Goal: Transaction & Acquisition: Purchase product/service

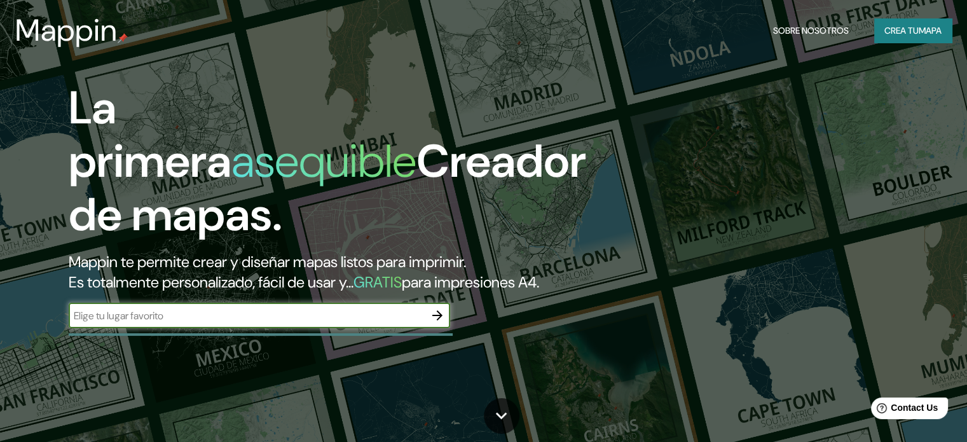
click at [286, 323] on input "text" at bounding box center [247, 315] width 356 height 15
type input "[GEOGRAPHIC_DATA]"
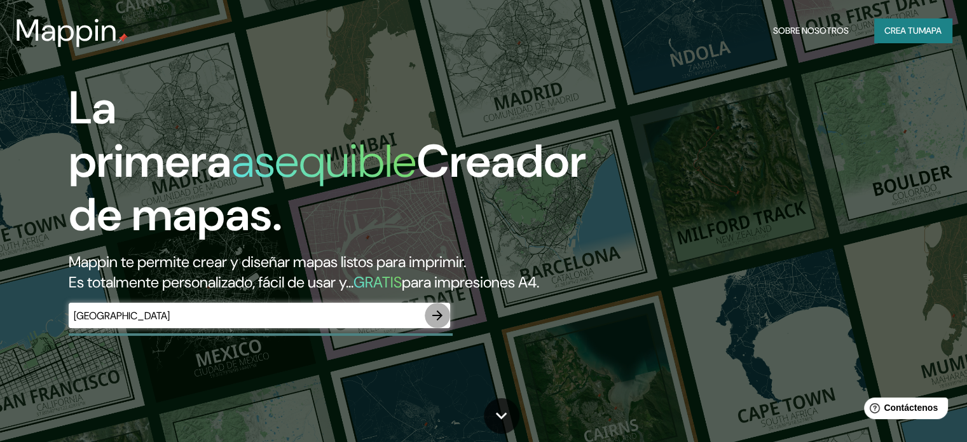
click at [445, 328] on button "button" at bounding box center [437, 314] width 25 height 25
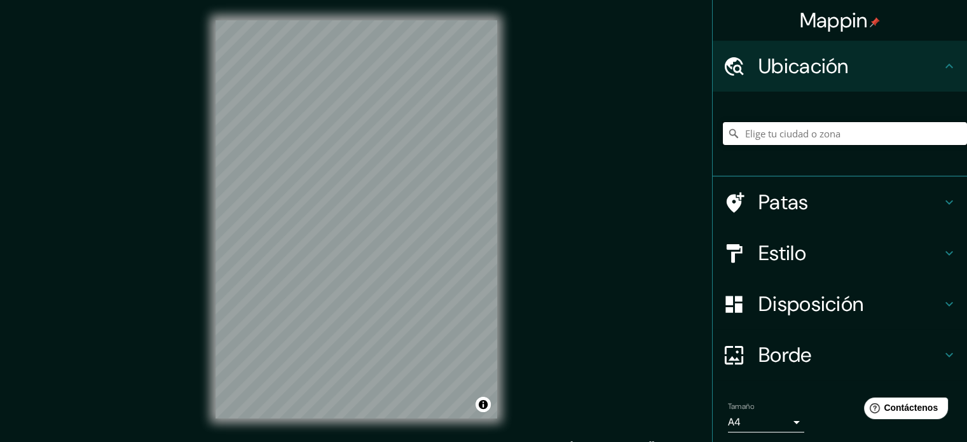
click at [778, 139] on input "Elige tu ciudad o zona" at bounding box center [845, 133] width 244 height 23
paste input "[GEOGRAPHIC_DATA]"
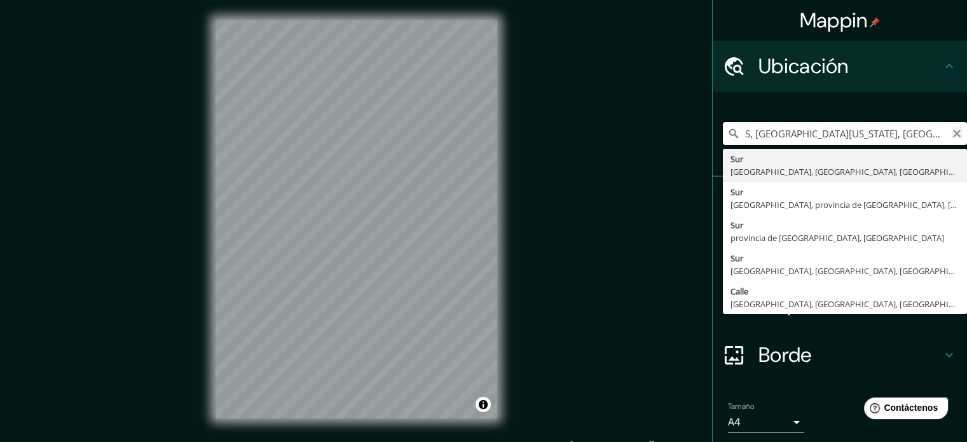
type input "S, [GEOGRAPHIC_DATA][US_STATE], [GEOGRAPHIC_DATA]"
click at [951, 138] on icon "Claro" at bounding box center [956, 133] width 10 height 10
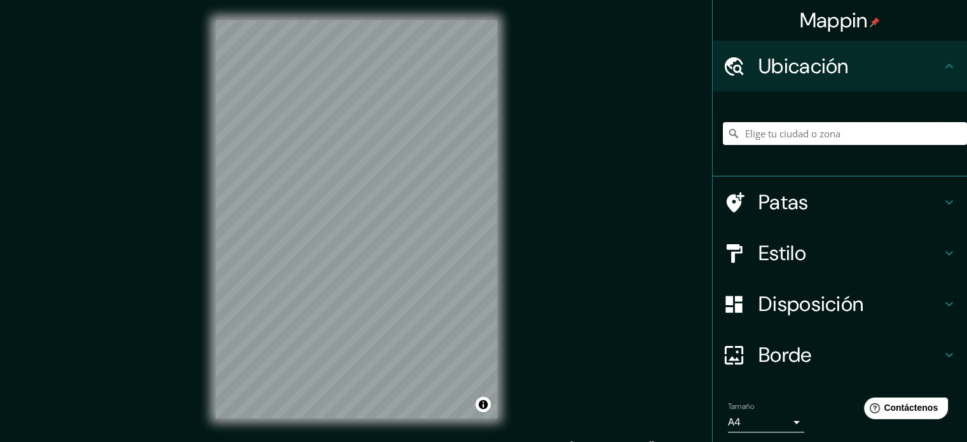
paste input "[GEOGRAPHIC_DATA]"
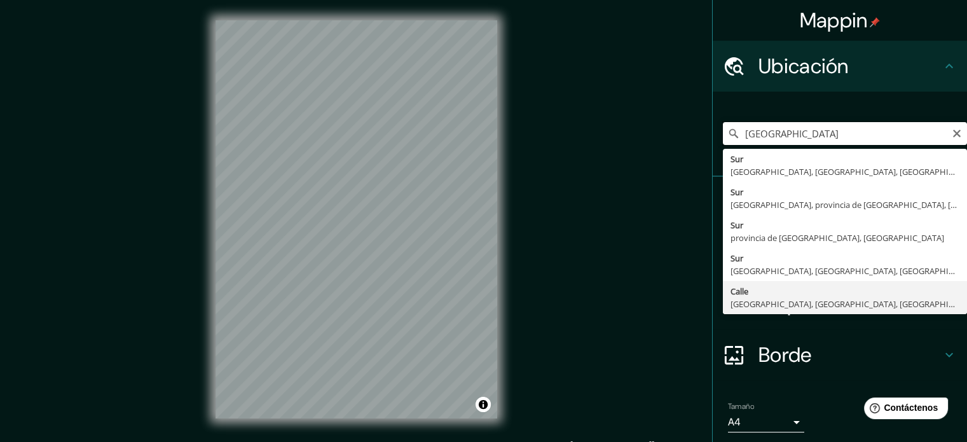
click at [823, 134] on input "[GEOGRAPHIC_DATA]" at bounding box center [845, 133] width 244 height 23
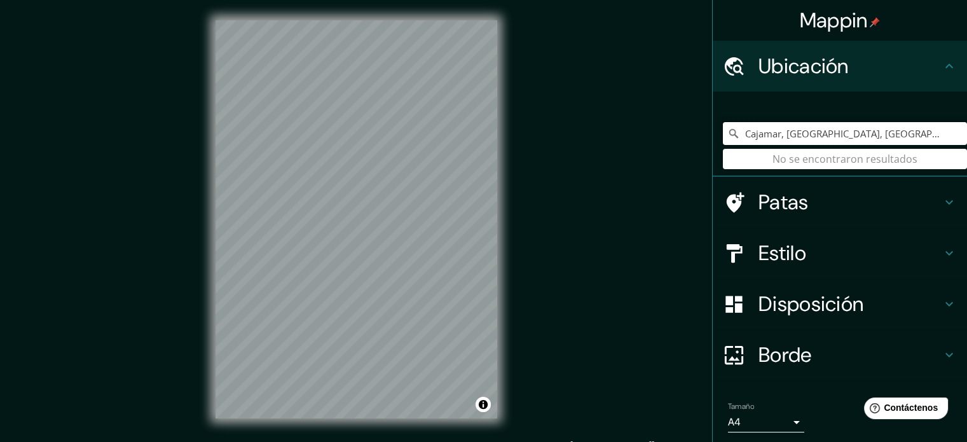
click at [808, 133] on input "Cajamar, [GEOGRAPHIC_DATA], [GEOGRAPHIC_DATA]" at bounding box center [845, 133] width 244 height 23
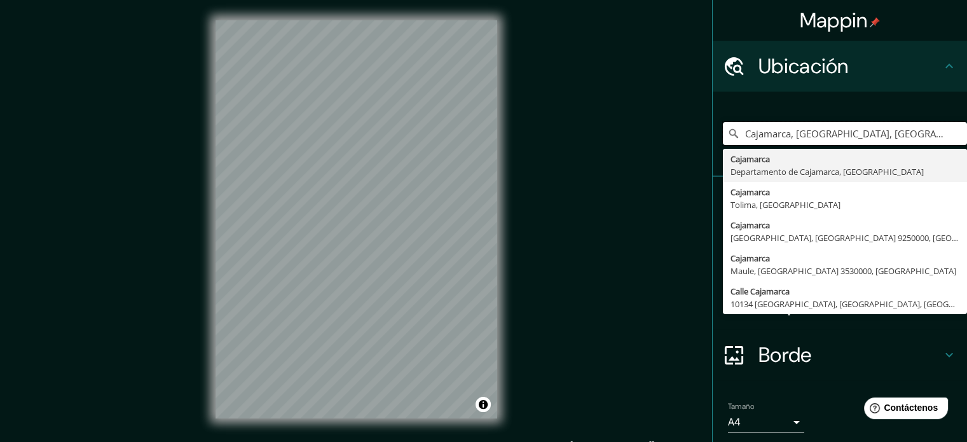
type input "Cajamarca, [GEOGRAPHIC_DATA], [GEOGRAPHIC_DATA]"
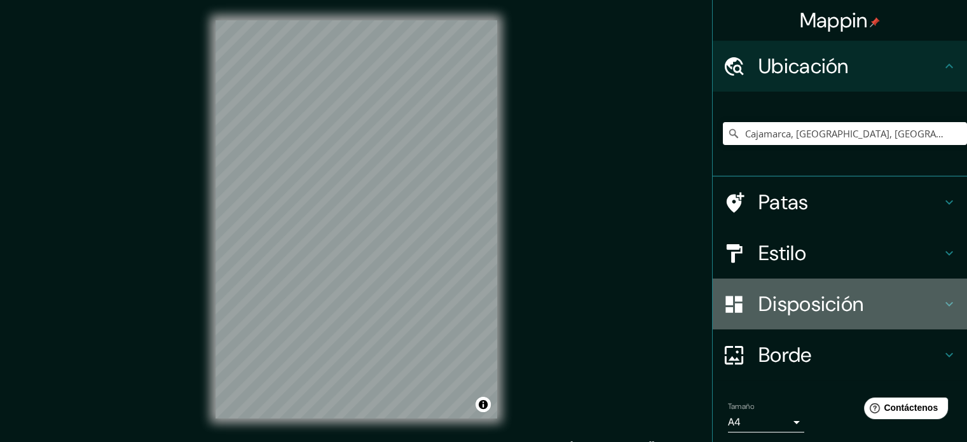
click at [941, 294] on div "Disposición" at bounding box center [839, 303] width 254 height 51
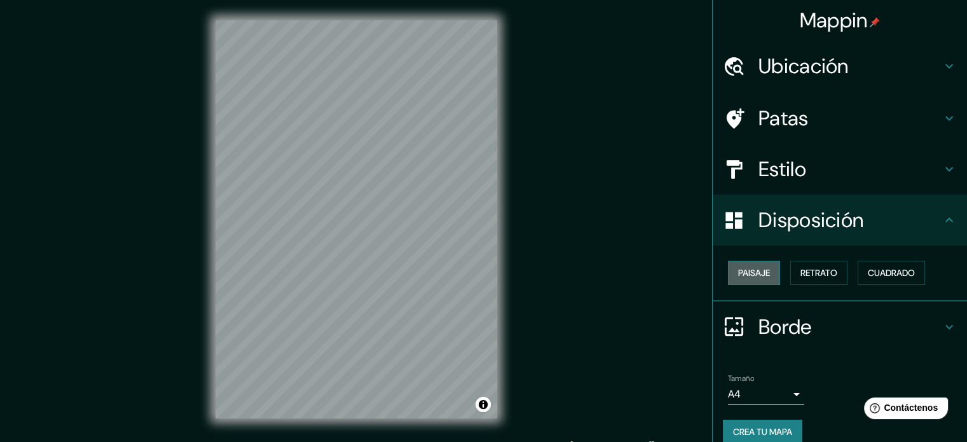
click at [751, 271] on font "Paisaje" at bounding box center [754, 272] width 32 height 11
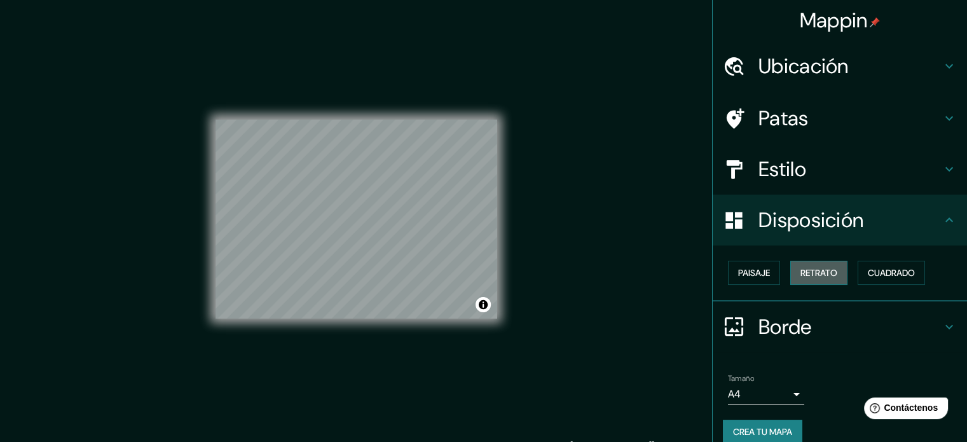
click at [800, 271] on font "Retrato" at bounding box center [818, 272] width 37 height 11
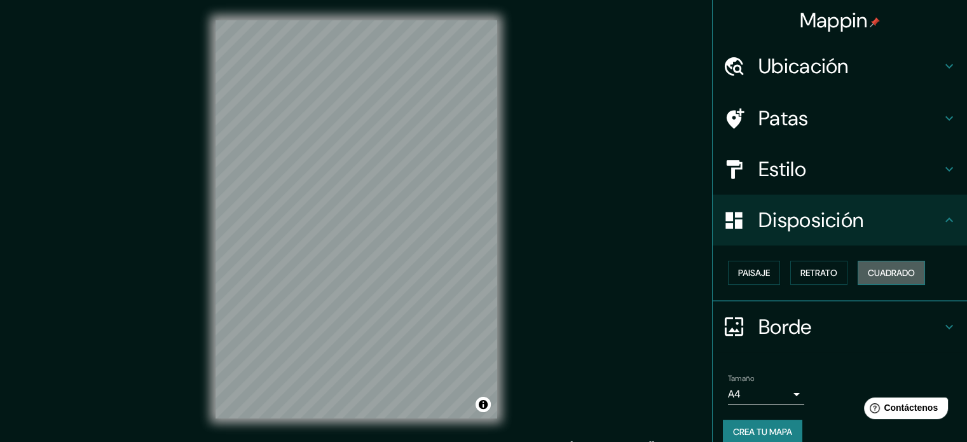
click at [868, 273] on font "Cuadrado" at bounding box center [890, 272] width 47 height 11
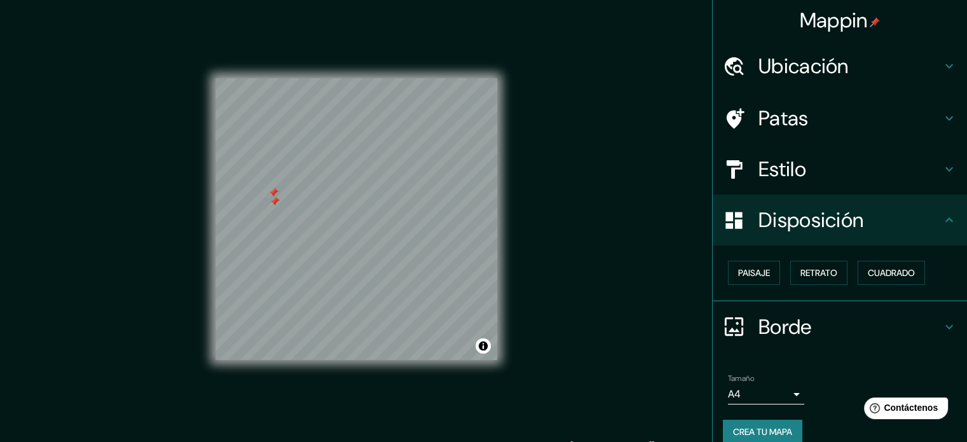
click at [272, 192] on div at bounding box center [273, 192] width 10 height 10
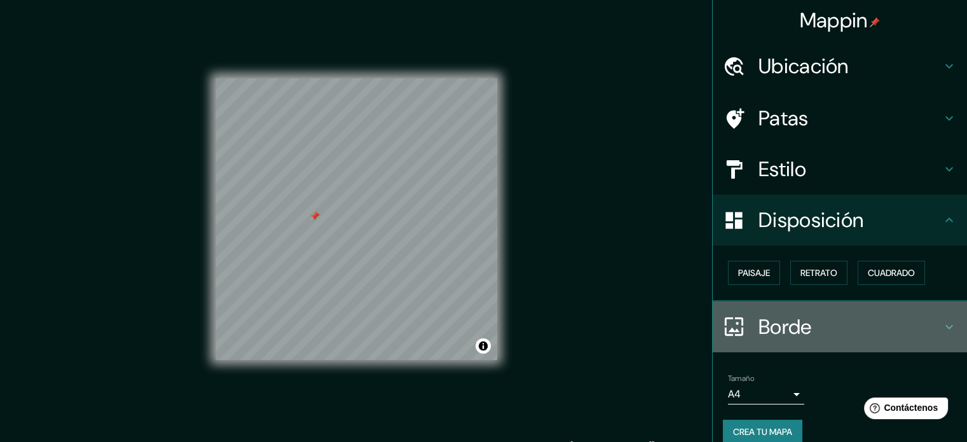
click at [929, 324] on h4 "Borde" at bounding box center [849, 326] width 183 height 25
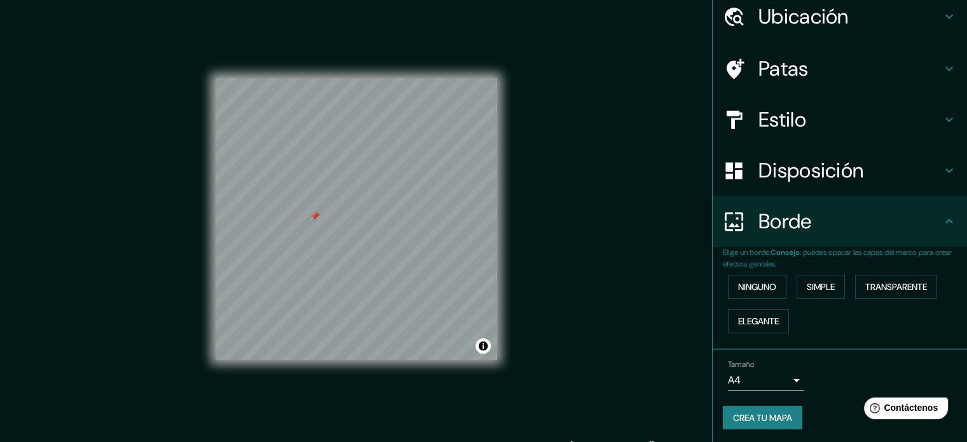
scroll to position [51, 0]
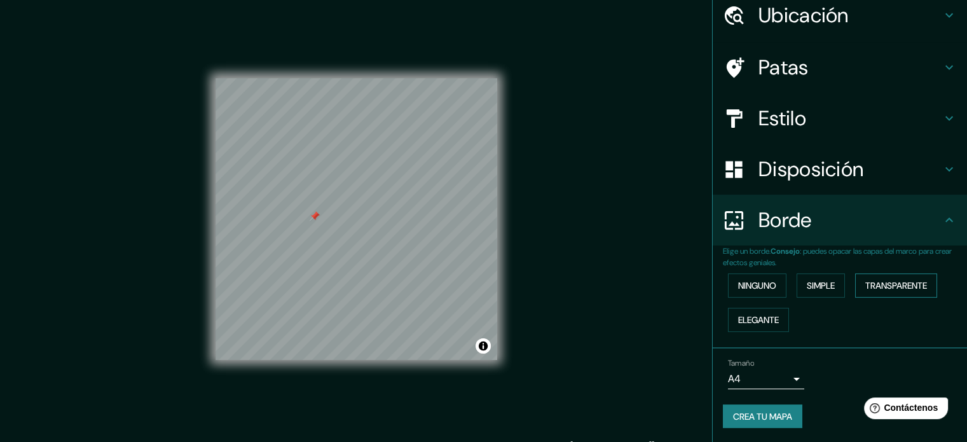
click at [874, 290] on font "Transparente" at bounding box center [896, 285] width 62 height 11
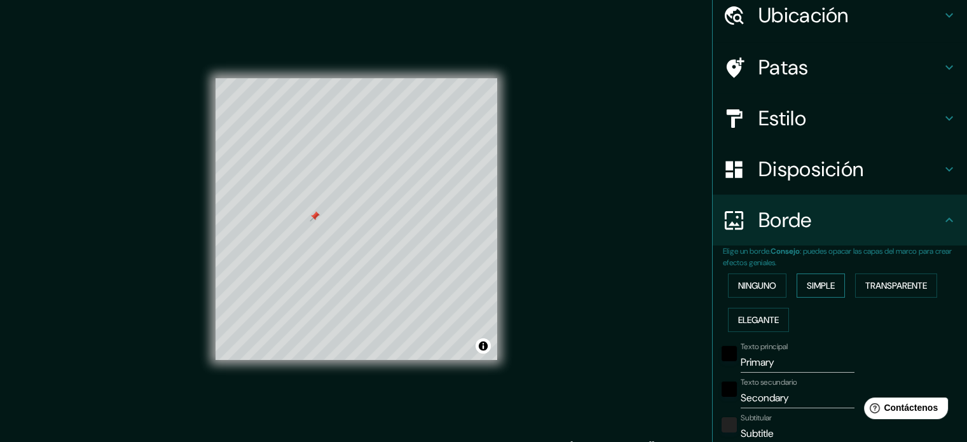
click at [811, 287] on font "Simple" at bounding box center [820, 285] width 28 height 11
click at [752, 292] on font "Ninguno" at bounding box center [757, 285] width 38 height 17
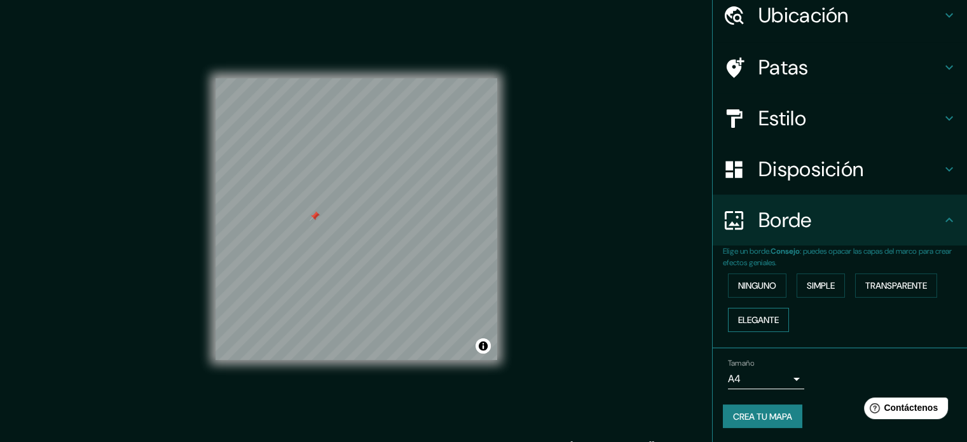
click at [752, 323] on font "Elegante" at bounding box center [758, 319] width 41 height 11
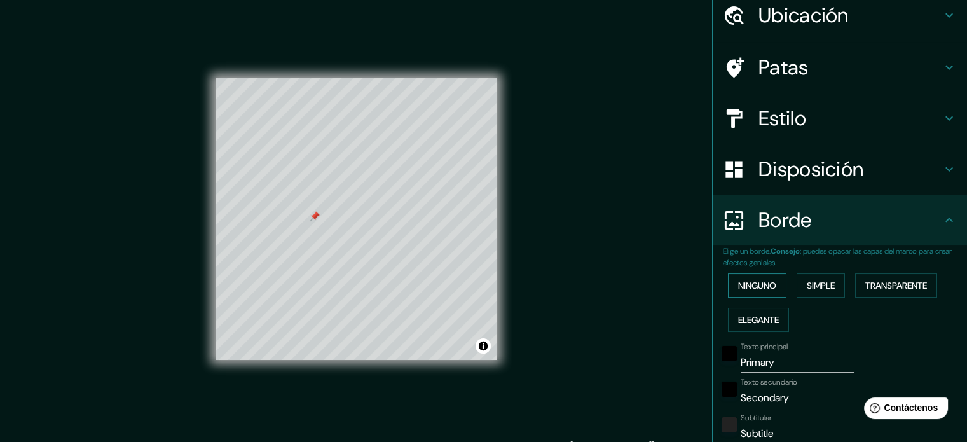
click at [753, 294] on button "Ninguno" at bounding box center [757, 285] width 58 height 24
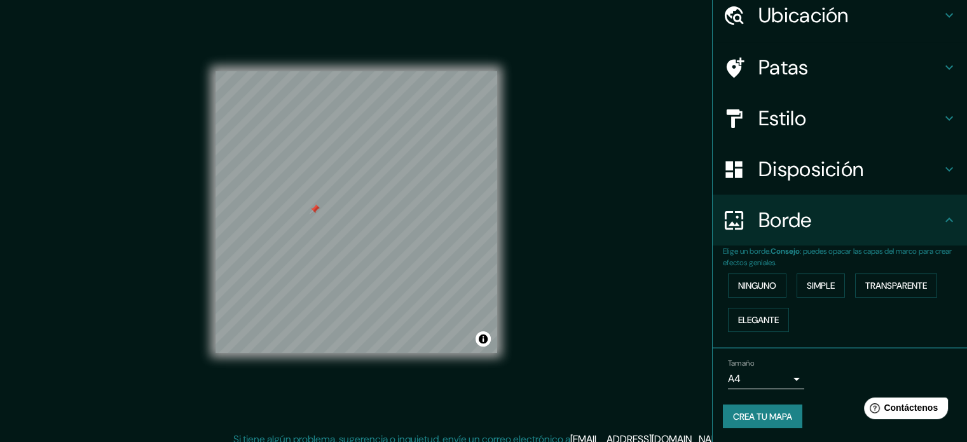
scroll to position [17, 0]
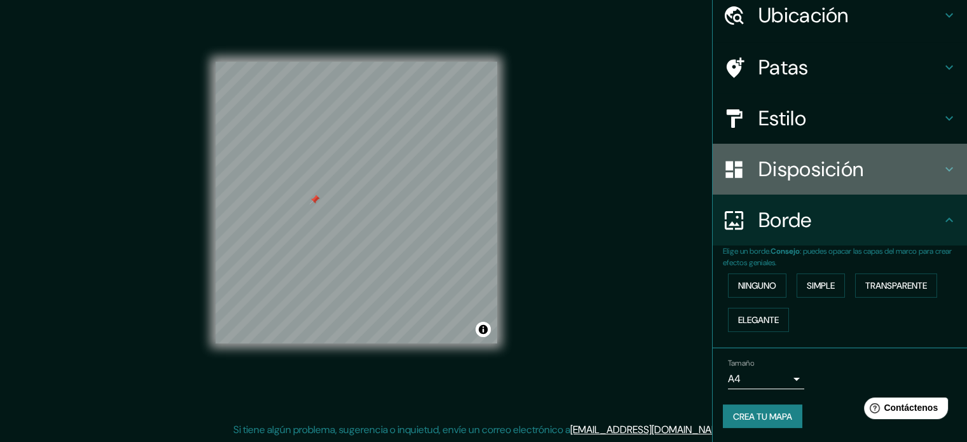
click at [918, 175] on h4 "Disposición" at bounding box center [849, 168] width 183 height 25
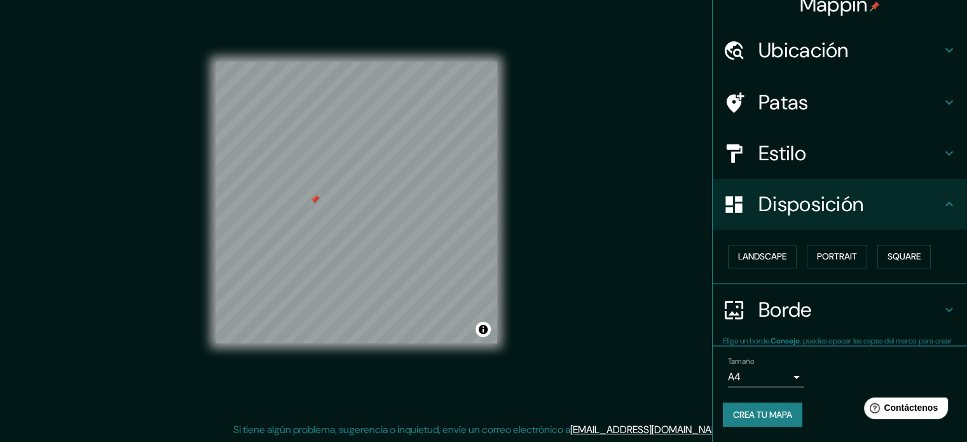
scroll to position [15, 0]
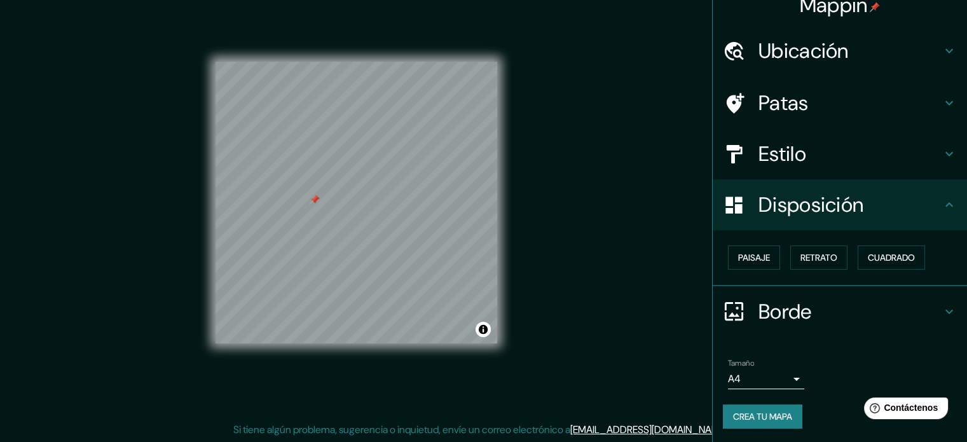
click at [911, 172] on div "Estilo" at bounding box center [839, 153] width 254 height 51
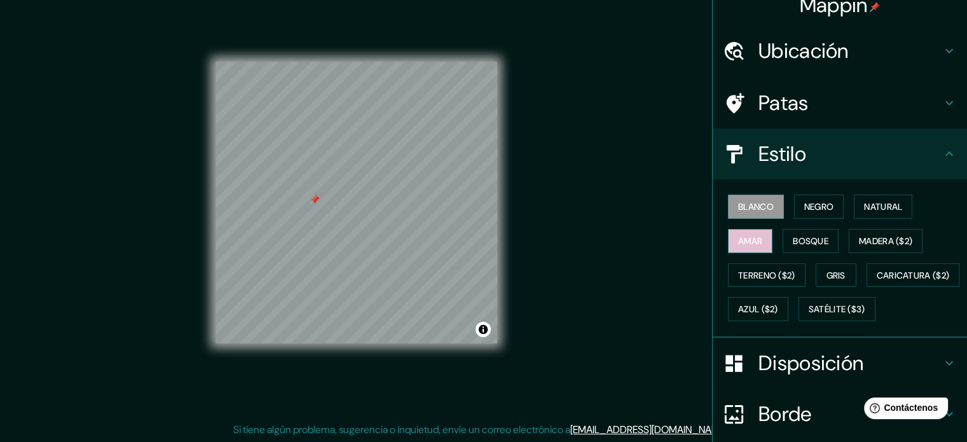
click at [747, 248] on button "Amar" at bounding box center [750, 241] width 44 height 24
